Goal: Task Accomplishment & Management: Complete application form

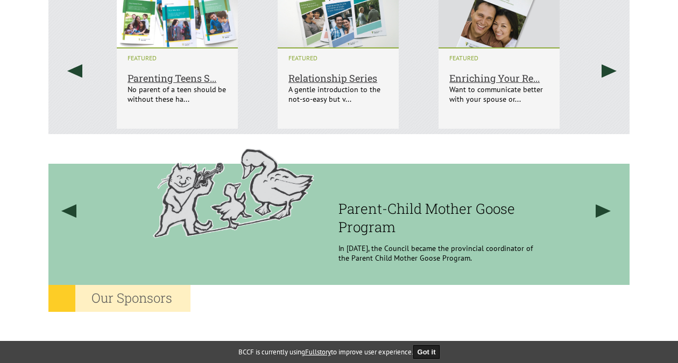
scroll to position [684, 0]
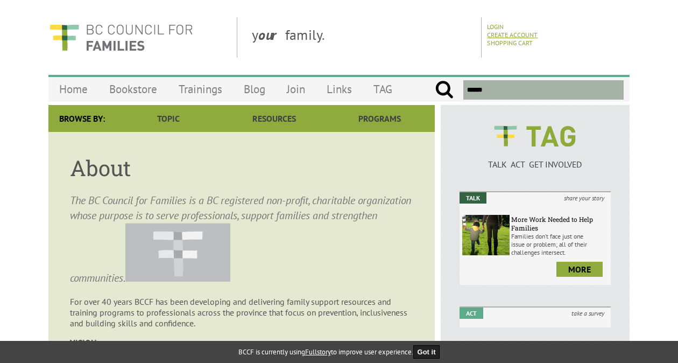
click at [522, 31] on link "Create Account" at bounding box center [512, 35] width 51 height 8
